Goal: Task Accomplishment & Management: Use online tool/utility

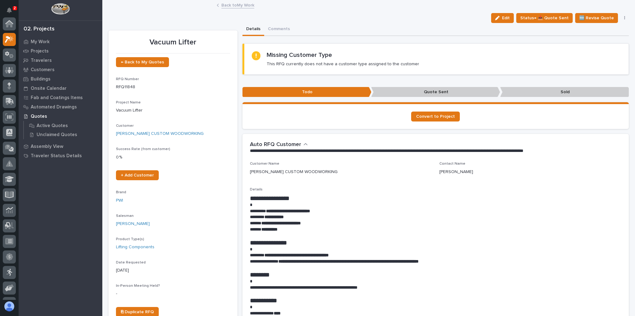
scroll to position [16, 0]
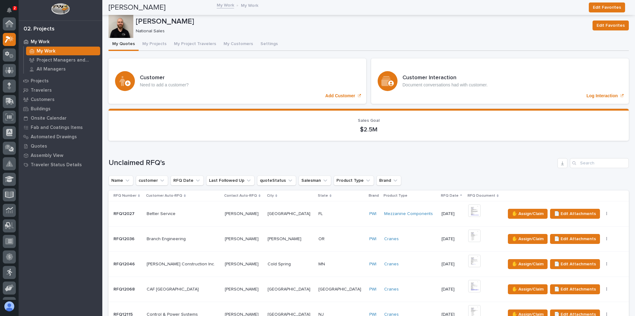
scroll to position [16, 0]
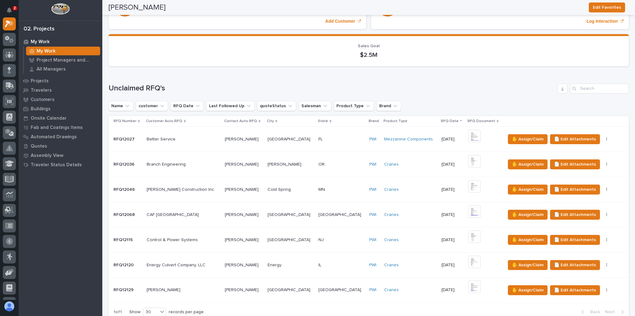
click at [197, 291] on div "Elliott Elliott" at bounding box center [183, 290] width 73 height 10
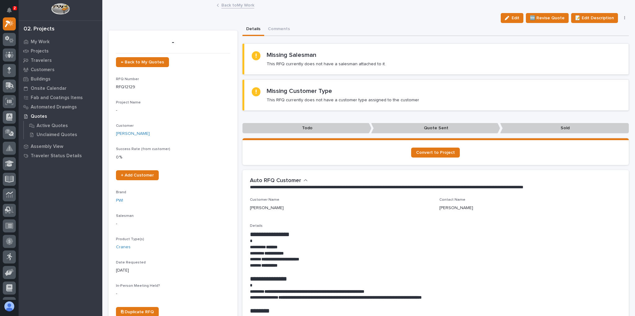
click at [241, 6] on link "Back to My Work" at bounding box center [238, 4] width 33 height 7
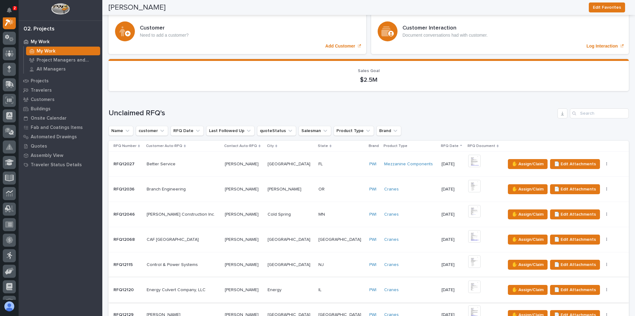
scroll to position [99, 0]
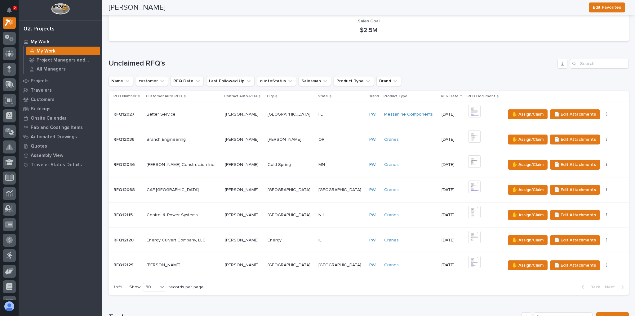
click at [254, 237] on p at bounding box center [244, 239] width 38 height 5
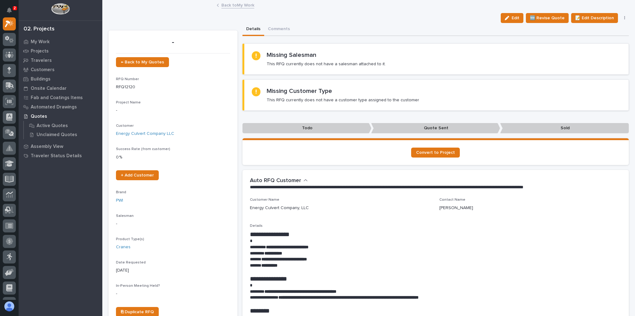
click at [227, 7] on link "Back to My Work" at bounding box center [238, 4] width 33 height 7
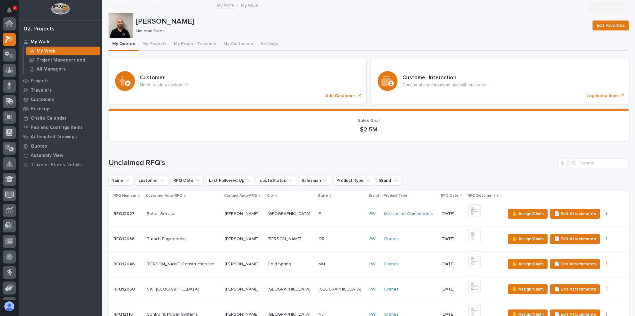
scroll to position [17, 0]
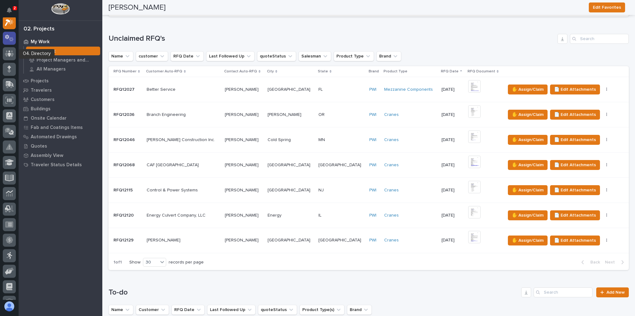
click at [11, 40] on icon at bounding box center [11, 39] width 5 height 4
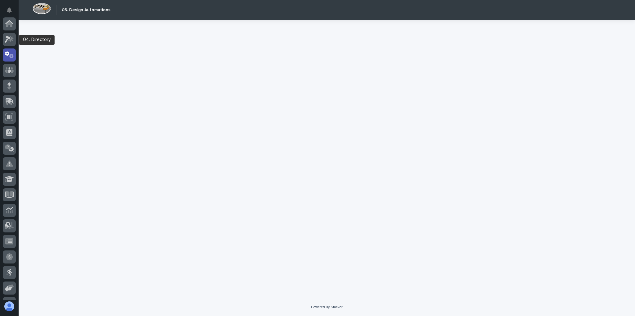
scroll to position [31, 0]
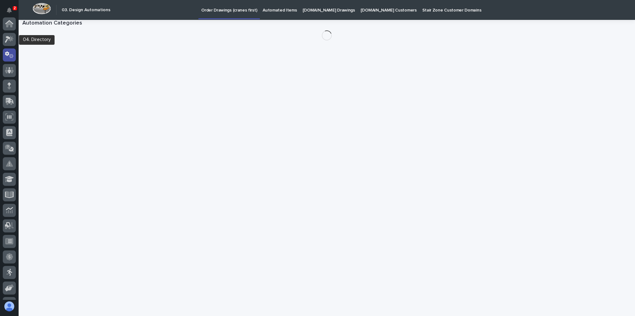
scroll to position [31, 0]
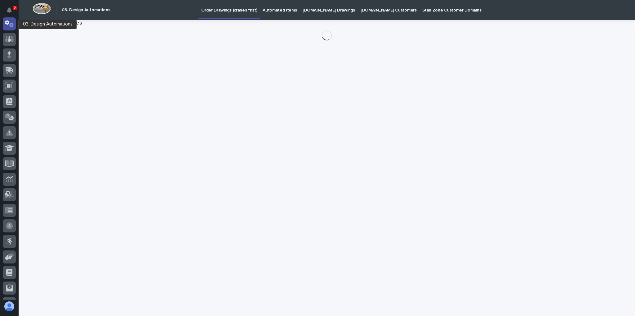
click at [12, 24] on icon at bounding box center [11, 25] width 5 height 4
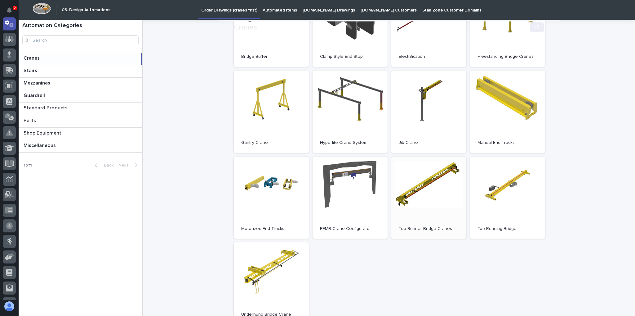
scroll to position [149, 0]
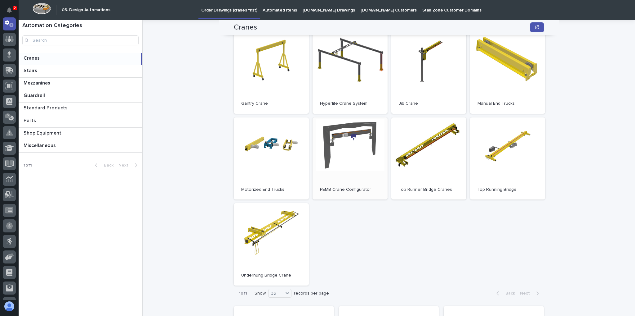
click at [352, 130] on link "Open" at bounding box center [350, 158] width 75 height 82
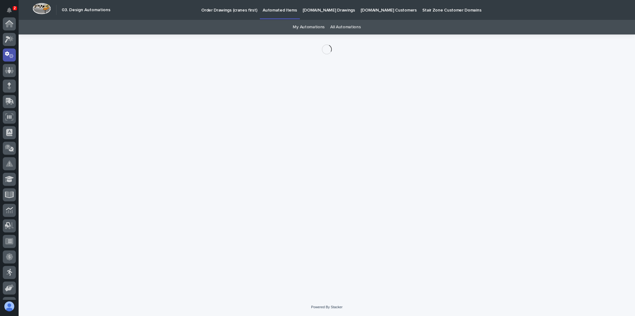
scroll to position [31, 0]
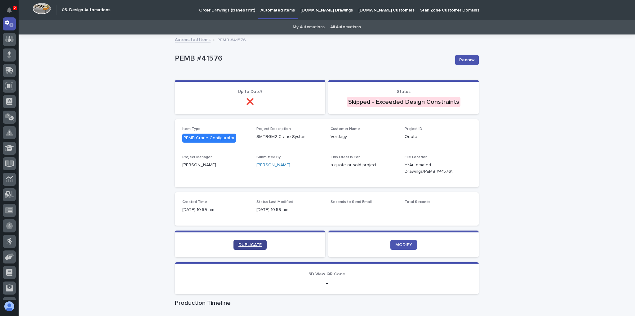
click at [261, 245] on link "DUPLICATE" at bounding box center [250, 245] width 33 height 10
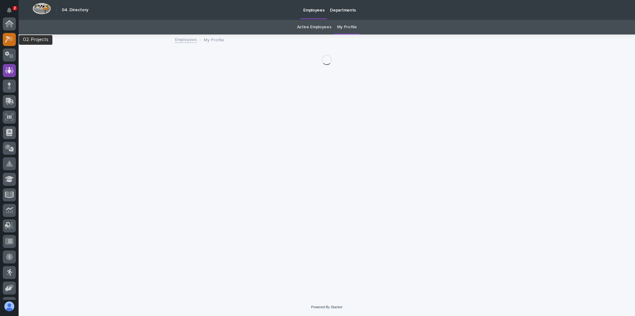
click at [11, 39] on icon at bounding box center [10, 38] width 5 height 6
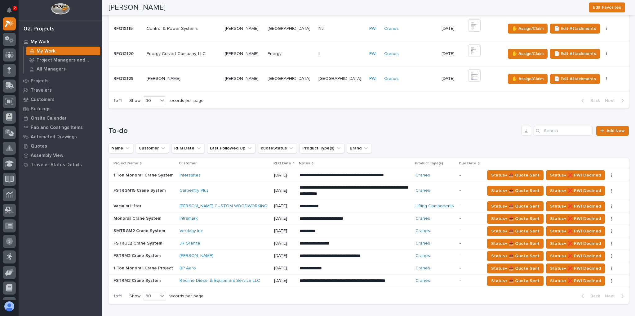
scroll to position [348, 0]
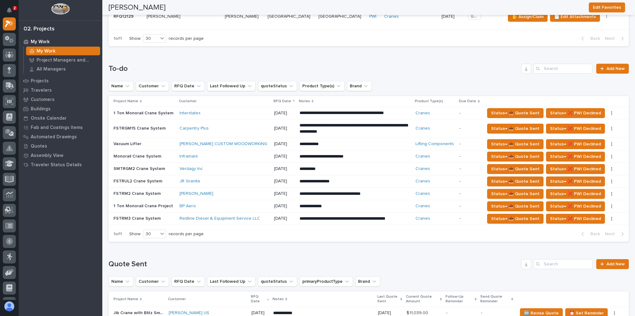
click at [217, 167] on div "Verdagy Inc" at bounding box center [225, 168] width 90 height 5
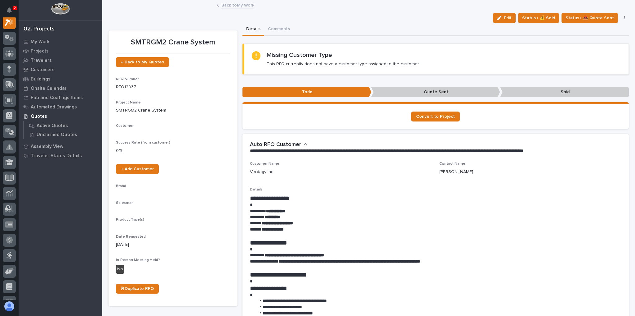
scroll to position [16, 0]
